Goal: Transaction & Acquisition: Subscribe to service/newsletter

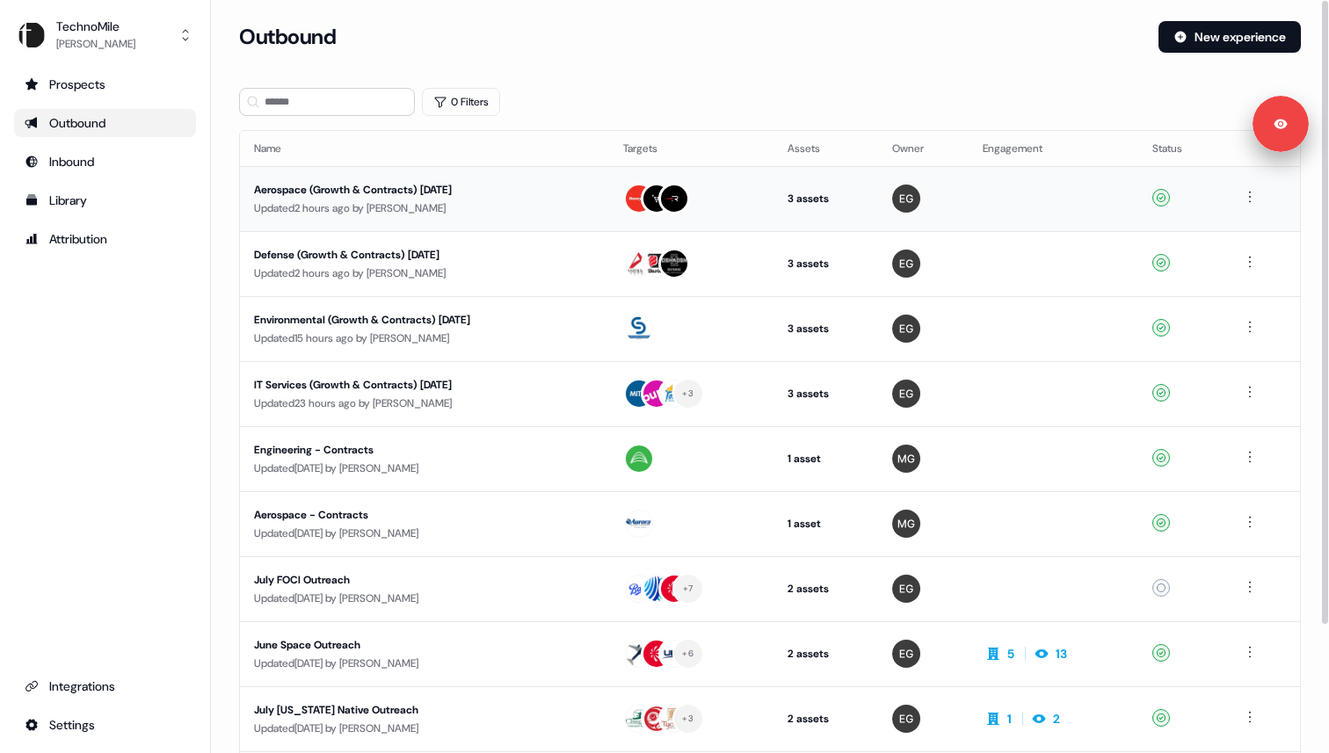
click at [361, 188] on div "Aerospace (Growth & Contracts) September 2025" at bounding box center [420, 190] width 332 height 18
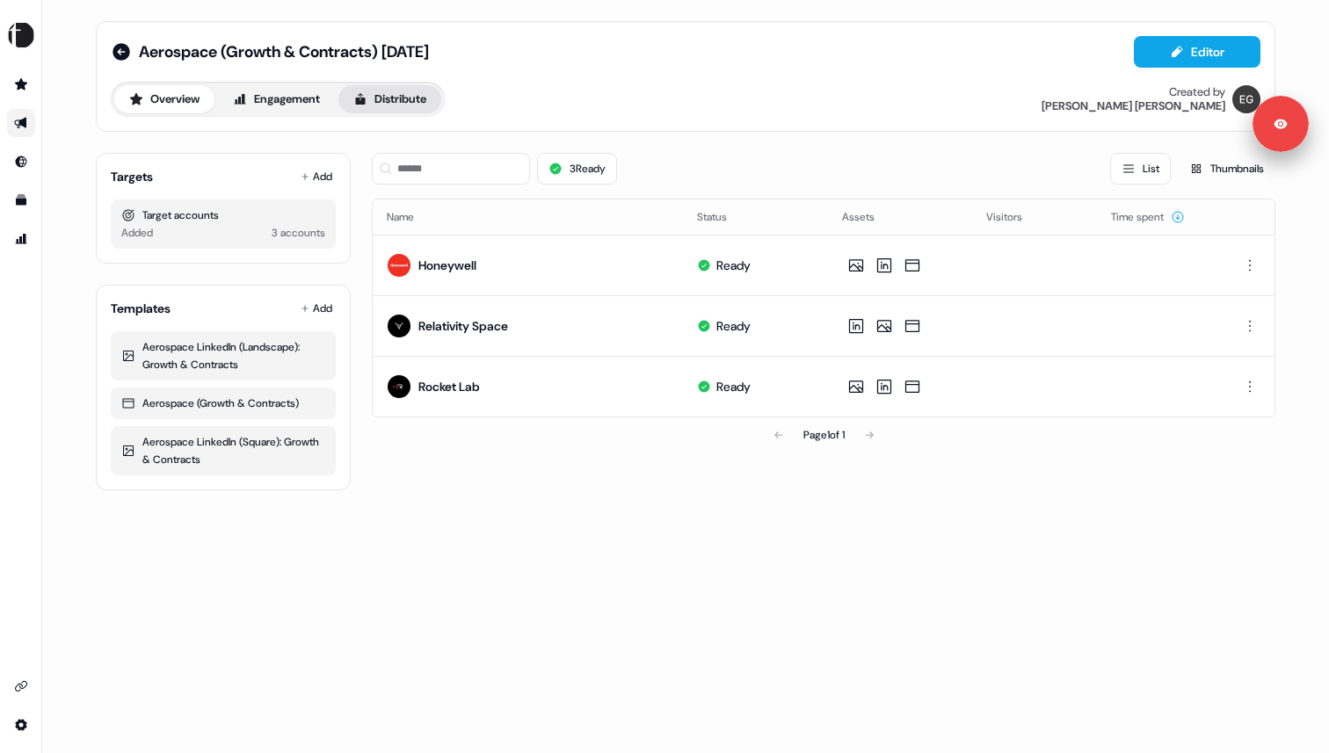
click at [394, 107] on button "Distribute" at bounding box center [389, 99] width 103 height 28
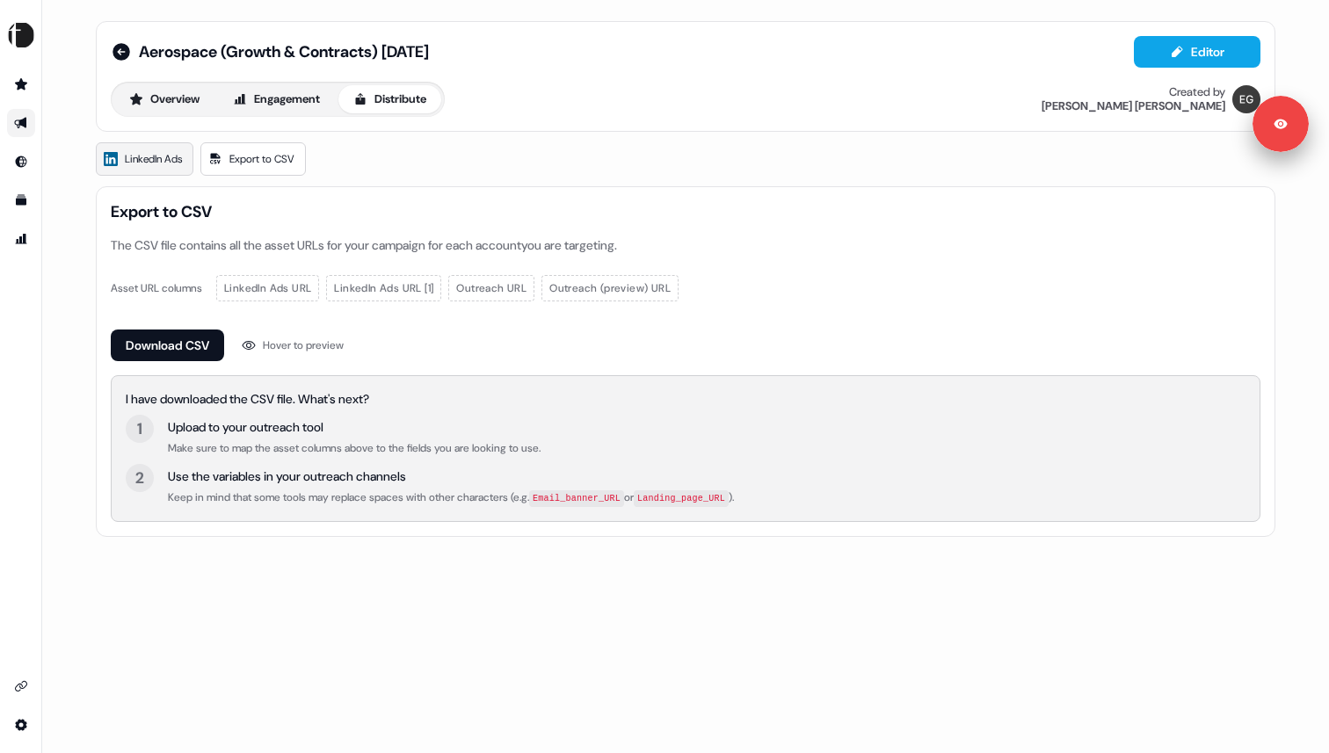
click at [151, 162] on span "LinkedIn Ads" at bounding box center [153, 159] width 57 height 18
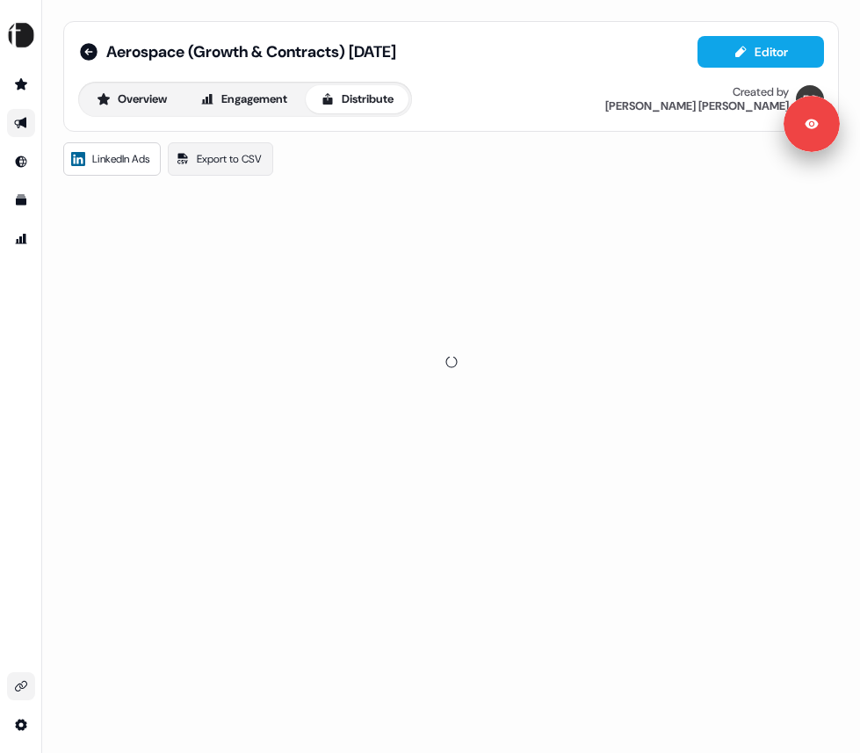
click at [30, 683] on link "Go to integrations" at bounding box center [21, 686] width 28 height 28
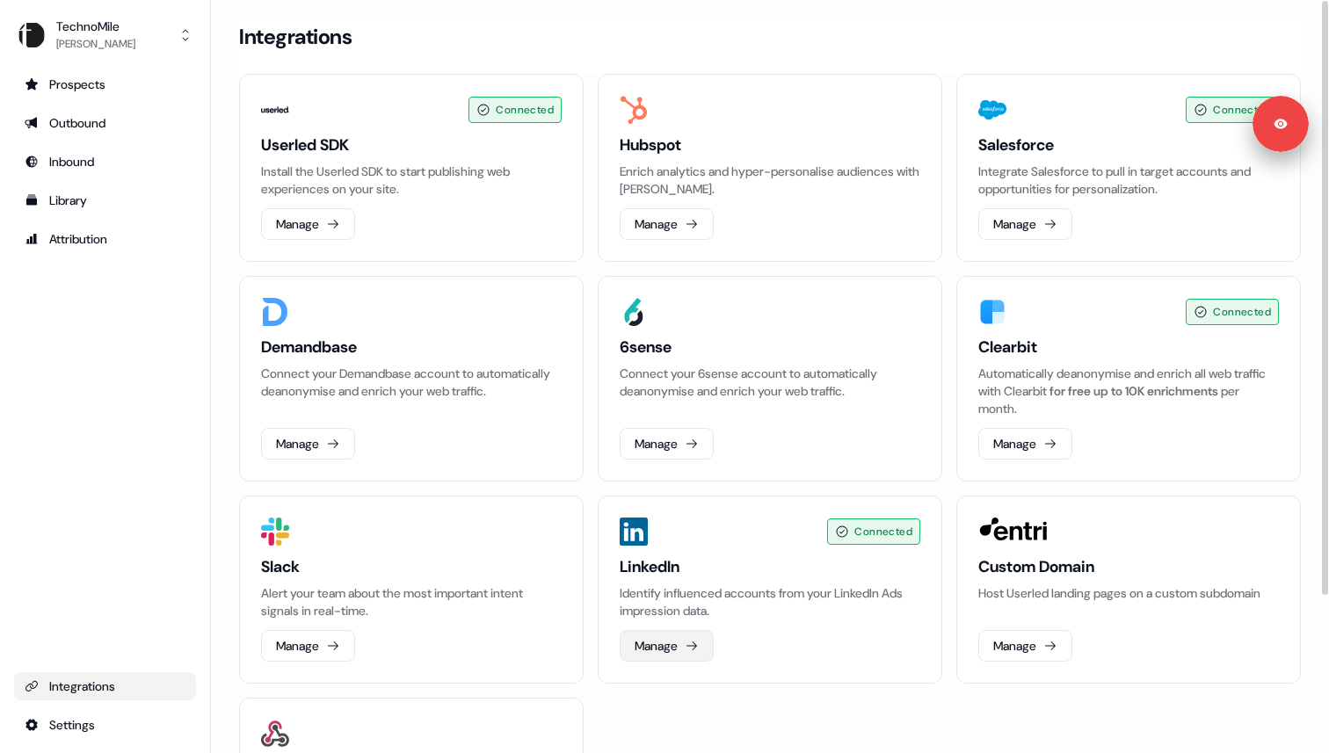
click at [663, 651] on button "Manage" at bounding box center [667, 646] width 94 height 32
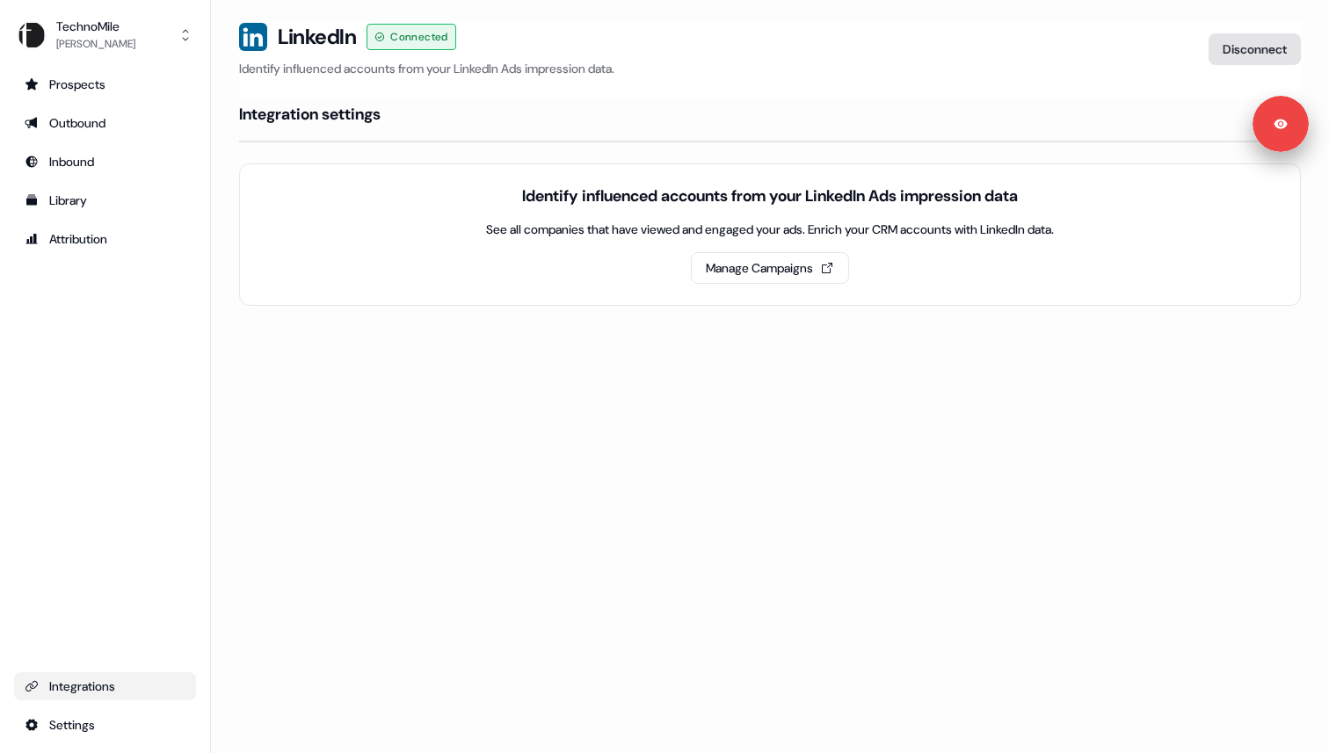
click at [859, 41] on button "Disconnect" at bounding box center [1254, 49] width 92 height 32
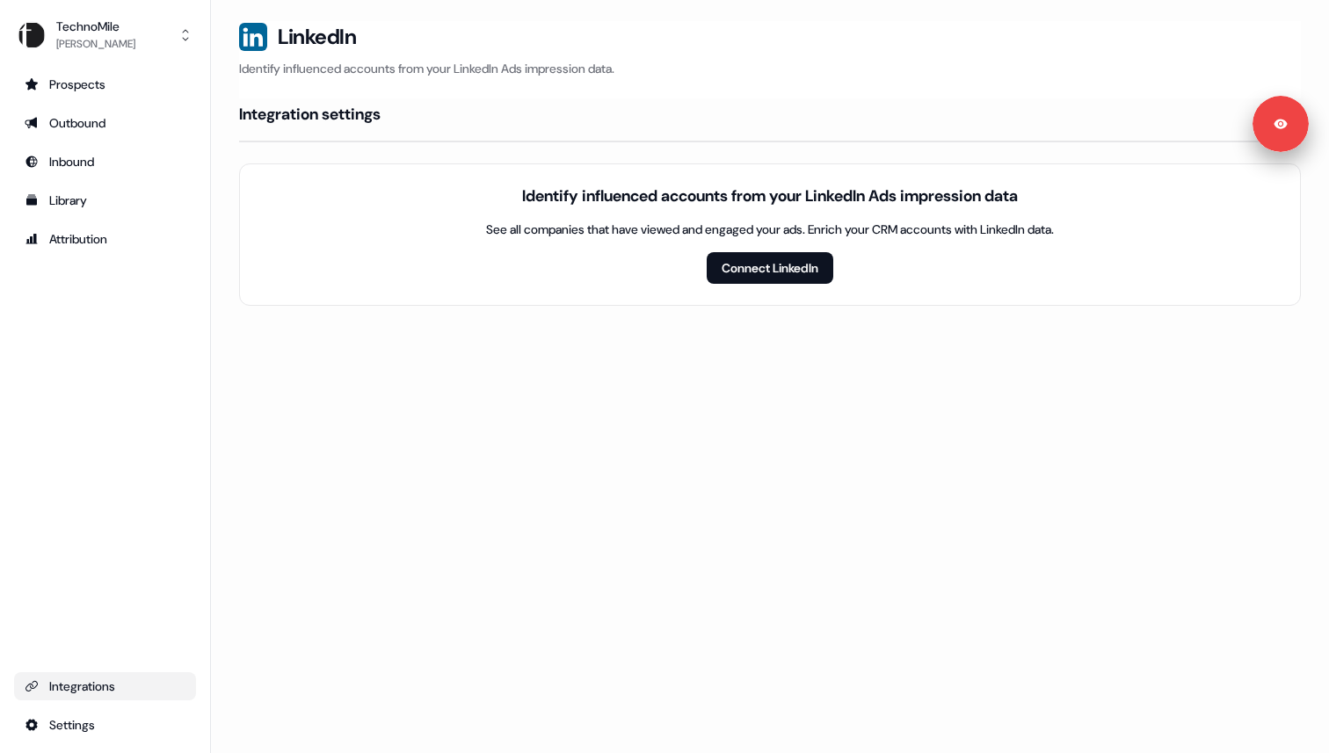
click at [859, 446] on div "Loading... LinkedIn Identify influenced accounts from your LinkedIn Ads impress…" at bounding box center [770, 376] width 1118 height 753
click at [358, 394] on div "Loading... LinkedIn Identify influenced accounts from your LinkedIn Ads impress…" at bounding box center [770, 376] width 1118 height 753
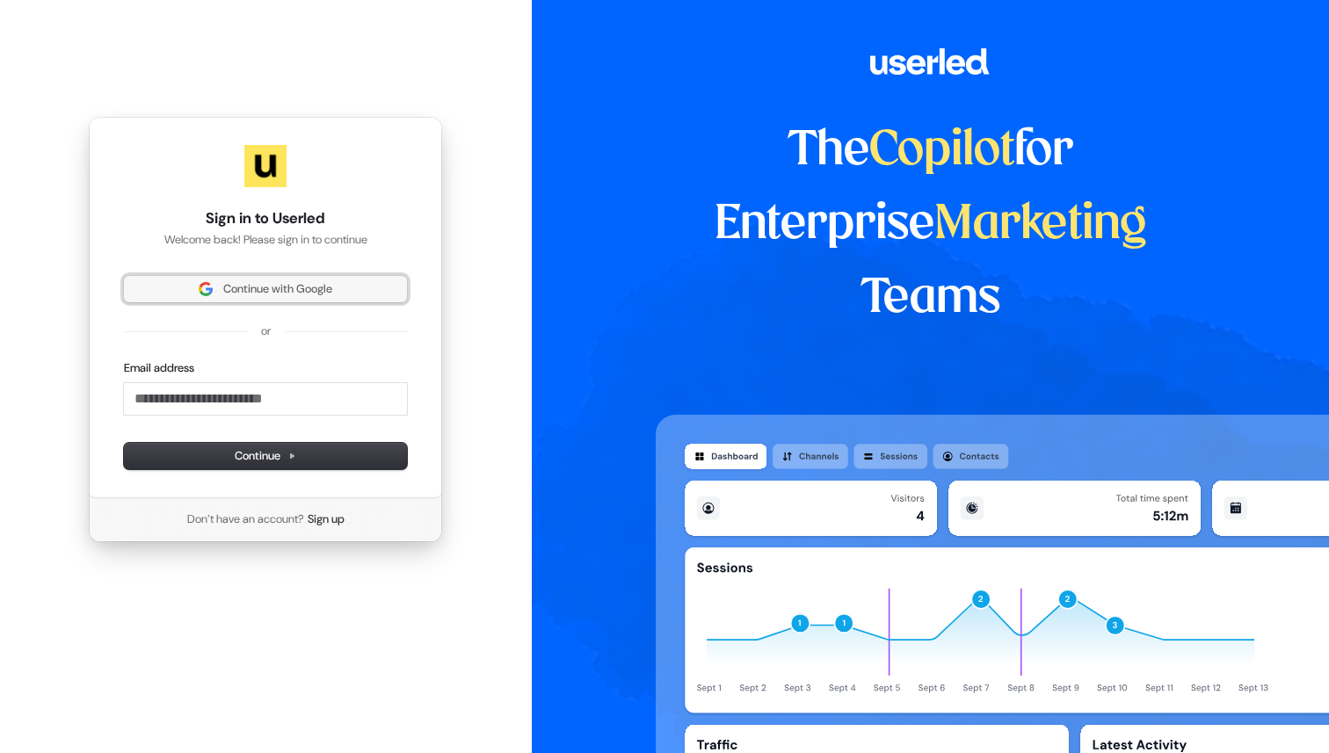
click at [166, 285] on span "Continue with Google" at bounding box center [265, 289] width 262 height 16
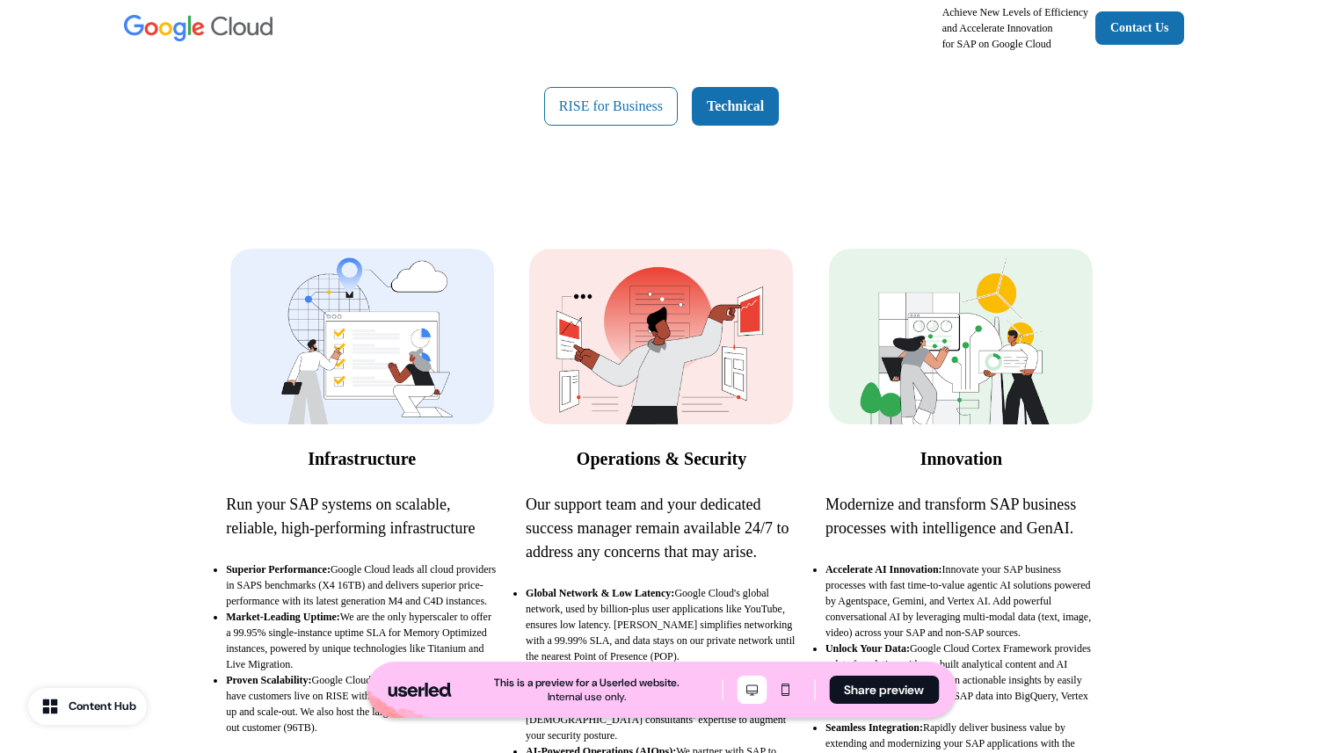
scroll to position [89, 0]
